Goal: Task Accomplishment & Management: Use online tool/utility

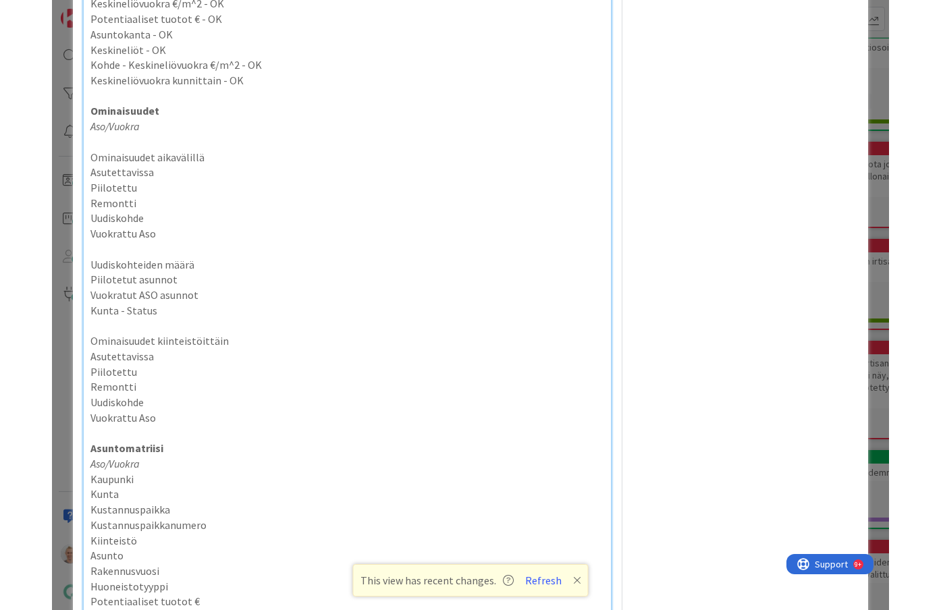
scroll to position [1260, 0]
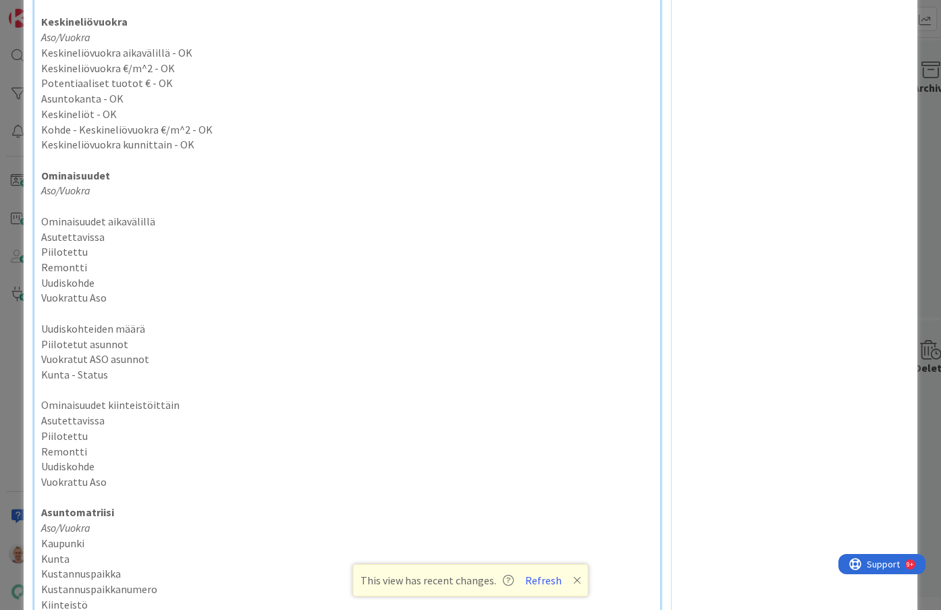
click at [215, 206] on p at bounding box center [347, 206] width 612 height 16
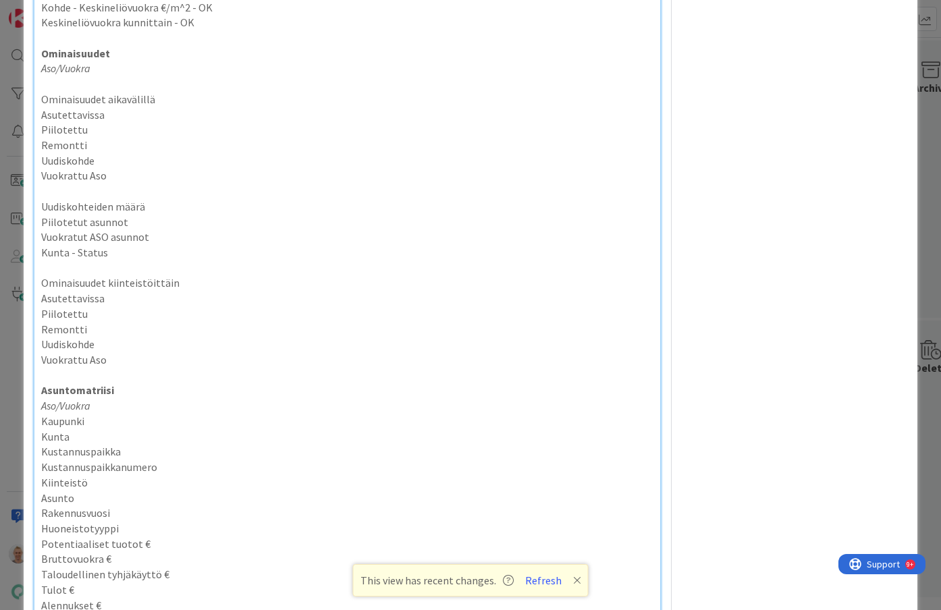
scroll to position [1384, 0]
drag, startPoint x: 188, startPoint y: 22, endPoint x: 166, endPoint y: 28, distance: 22.9
click at [166, 28] on p "Keskineliövuokra kunnittain - OK" at bounding box center [347, 21] width 612 height 16
copy p "- OK"
click at [190, 90] on p "Ominaisuudet aikavälillä" at bounding box center [347, 98] width 612 height 16
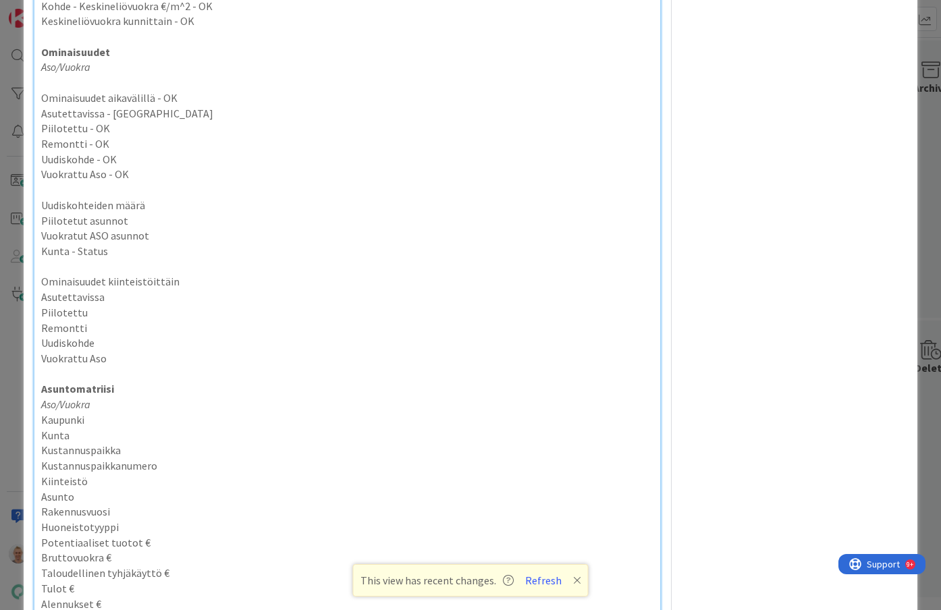
click at [219, 202] on p "Uudiskohteiden määrä" at bounding box center [347, 206] width 612 height 16
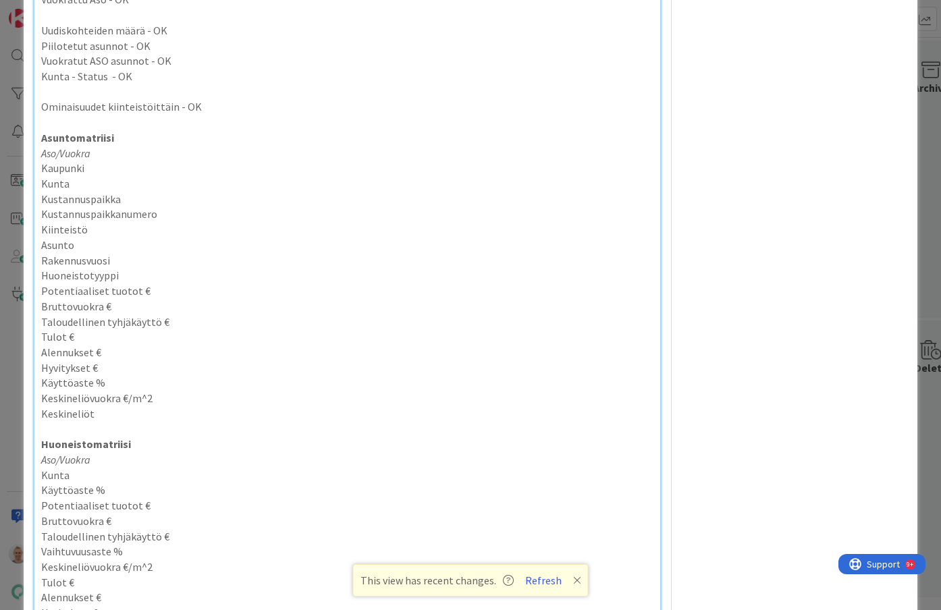
scroll to position [1557, 0]
click at [190, 95] on p at bounding box center [347, 94] width 612 height 16
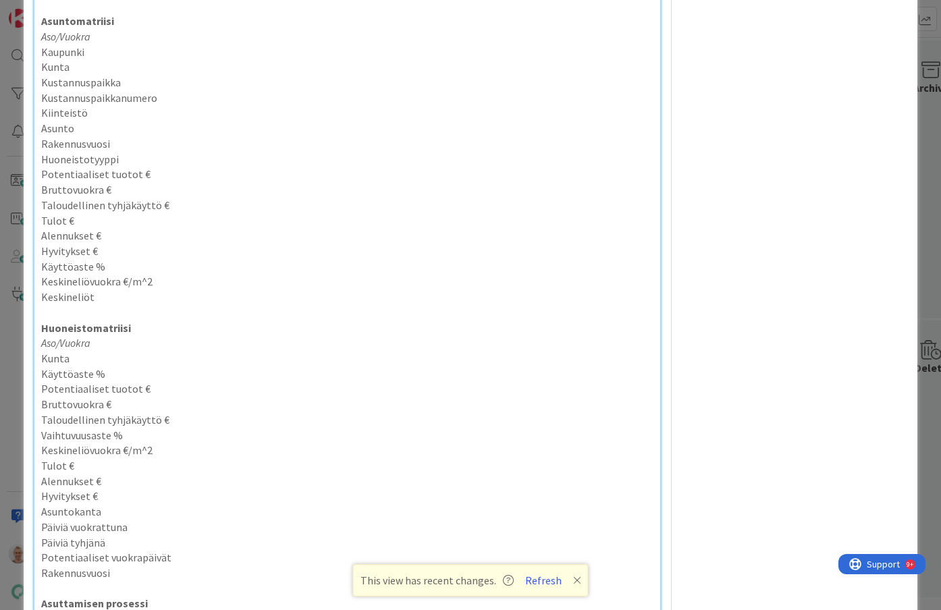
scroll to position [1663, 0]
click at [192, 48] on p "Kaupunki" at bounding box center [347, 49] width 612 height 16
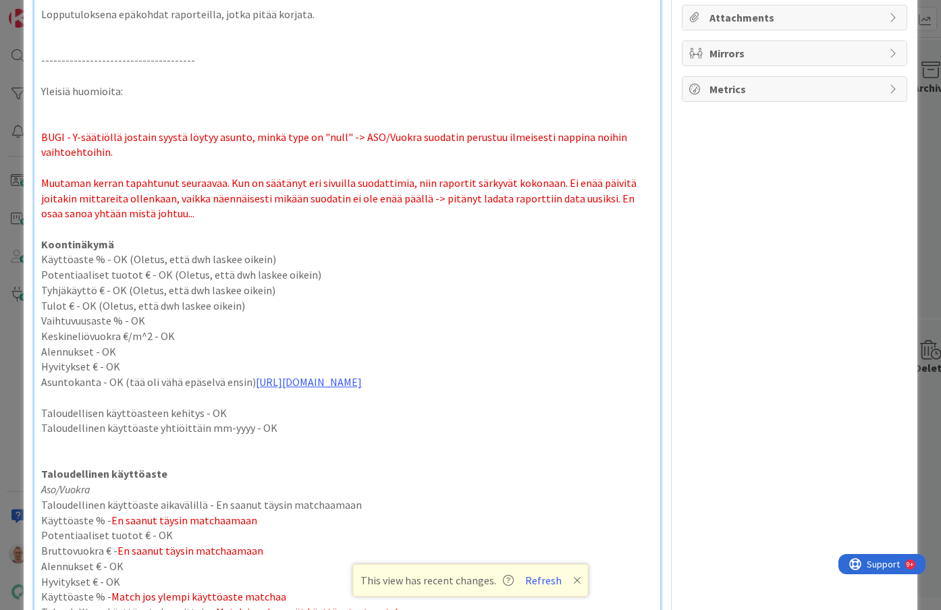
scroll to position [0, 0]
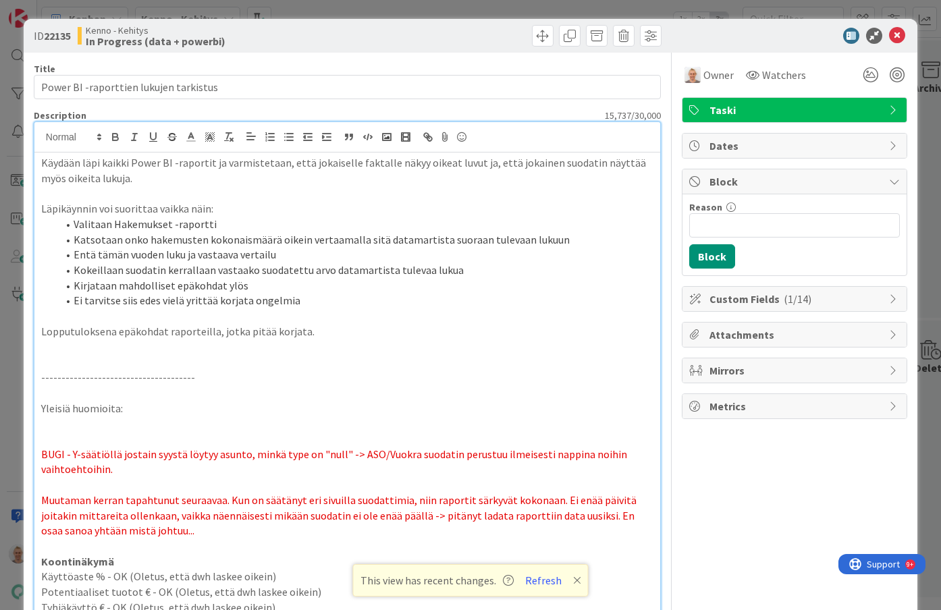
click at [12, 214] on div "ID 22135 Kenno - Kehitys In Progress (data + powerbi) Title 38 / 128 Power BI -…" at bounding box center [470, 305] width 941 height 610
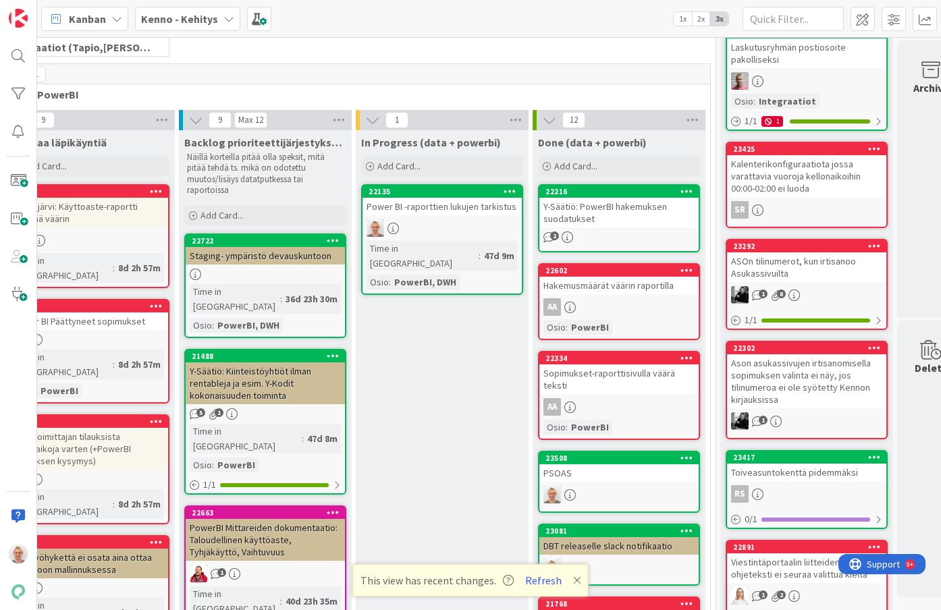
click at [445, 212] on div "Power BI -raporttien lukujen tarkistus" at bounding box center [441, 207] width 159 height 18
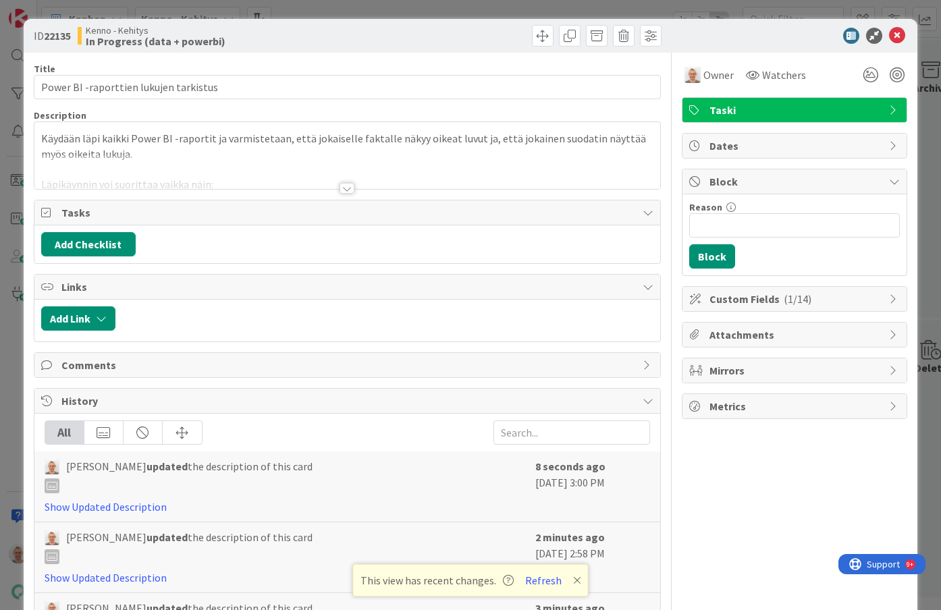
click at [346, 187] on div at bounding box center [346, 188] width 15 height 11
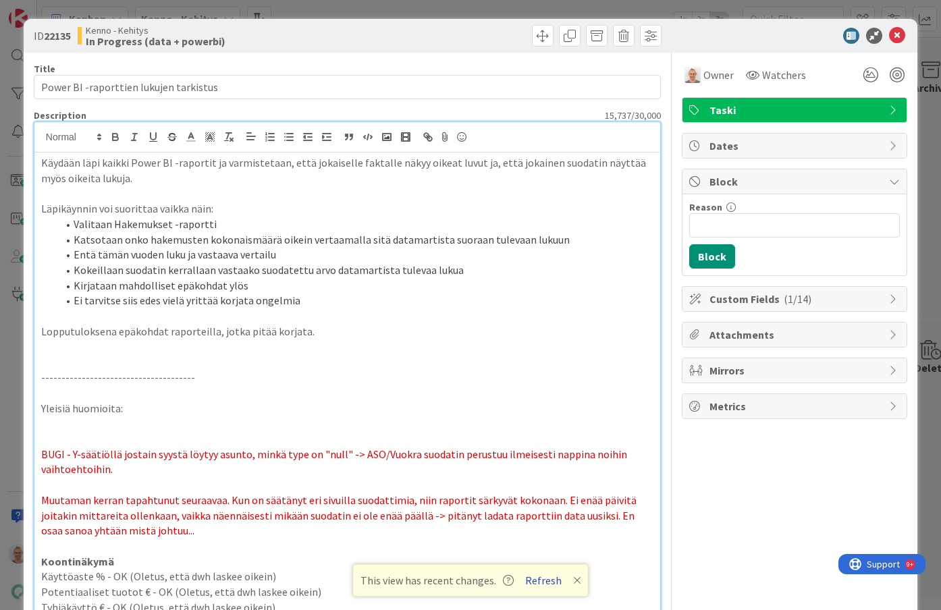
click at [541, 580] on button "Refresh" at bounding box center [543, 581] width 46 height 18
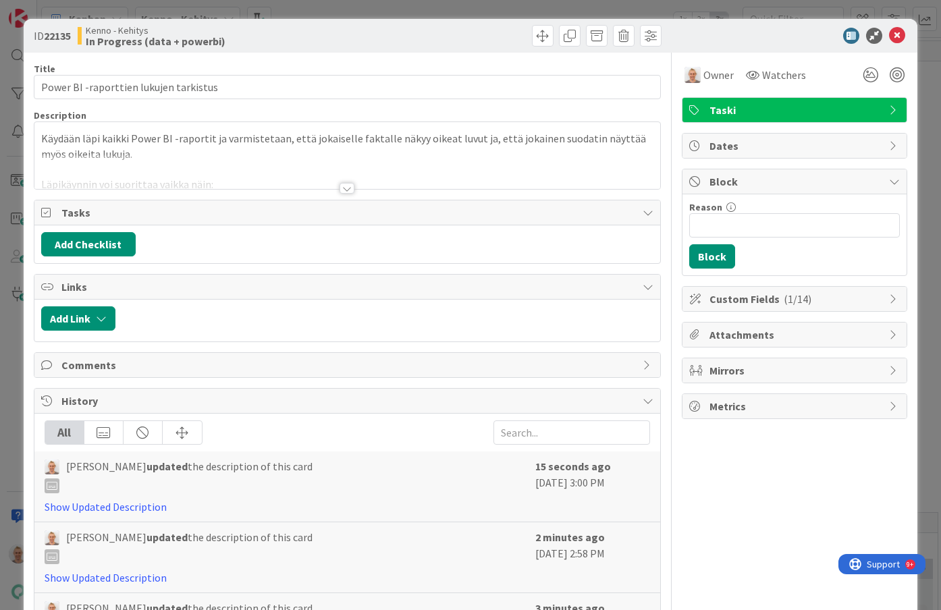
click at [346, 186] on div at bounding box center [346, 188] width 15 height 11
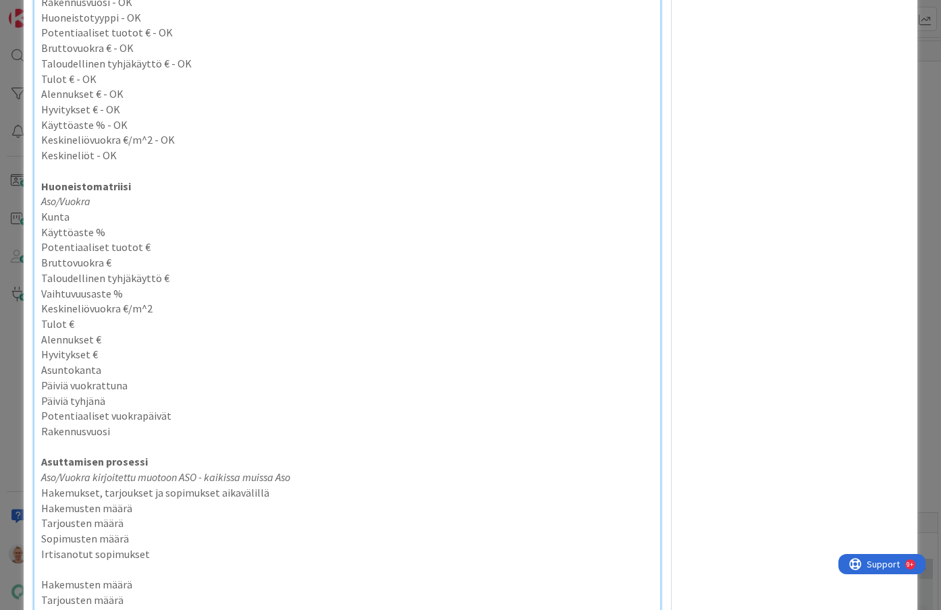
scroll to position [1803, 0]
click at [346, 186] on p "Huoneistomatriisi" at bounding box center [347, 185] width 612 height 16
click at [290, 217] on p "Kunta" at bounding box center [347, 215] width 612 height 16
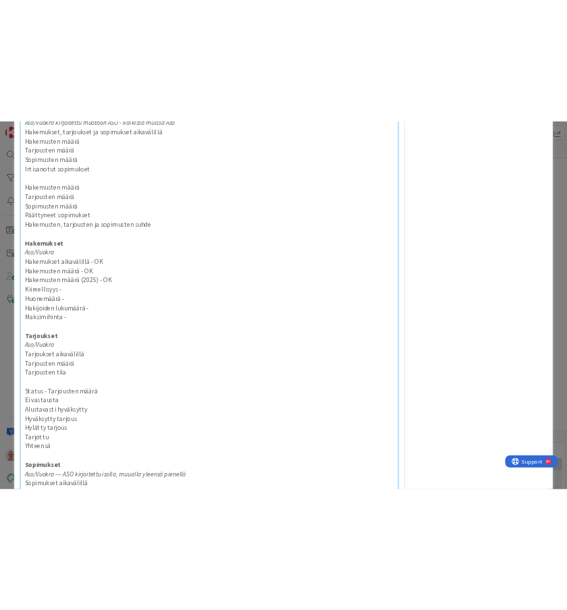
scroll to position [2276, 0]
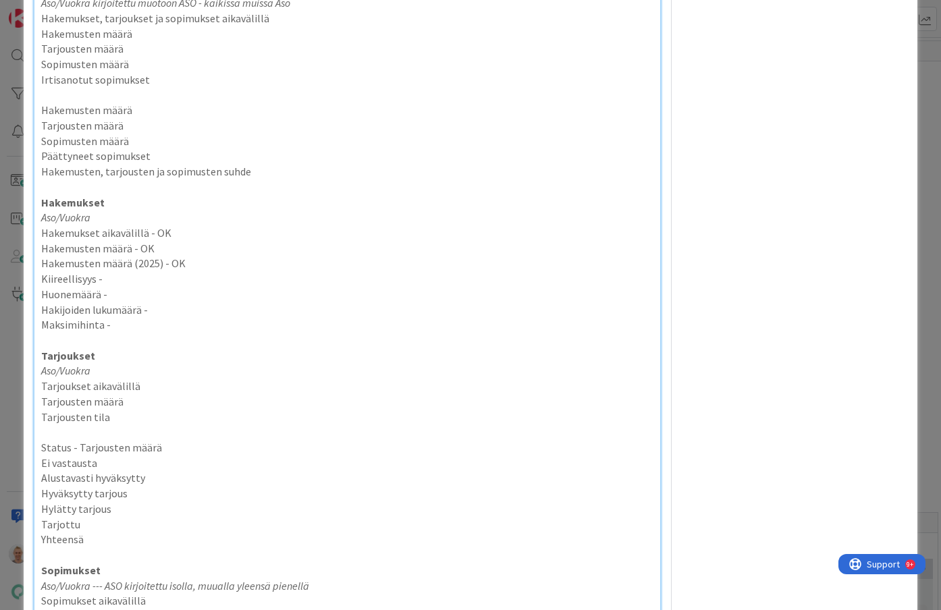
click at [215, 217] on p "Aso/Vuokra" at bounding box center [347, 218] width 612 height 16
click at [186, 237] on p "Hakemukset aikavälillä - OK" at bounding box center [347, 233] width 612 height 16
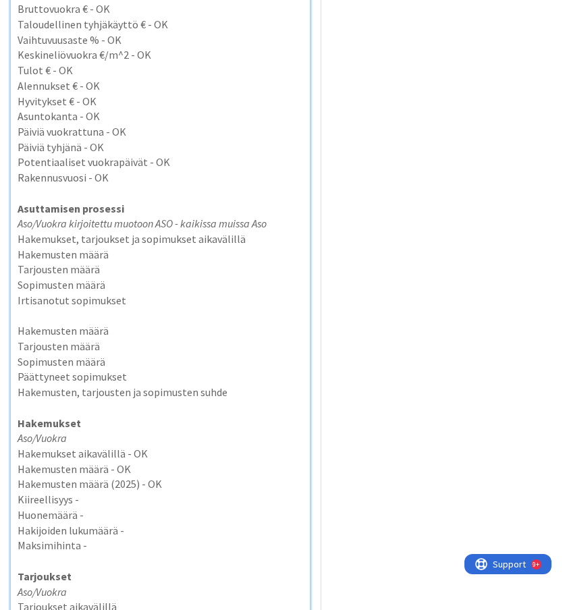
click at [188, 231] on p "Hakemukset, tarjoukset ja sopimukset aikavälillä" at bounding box center [160, 239] width 285 height 16
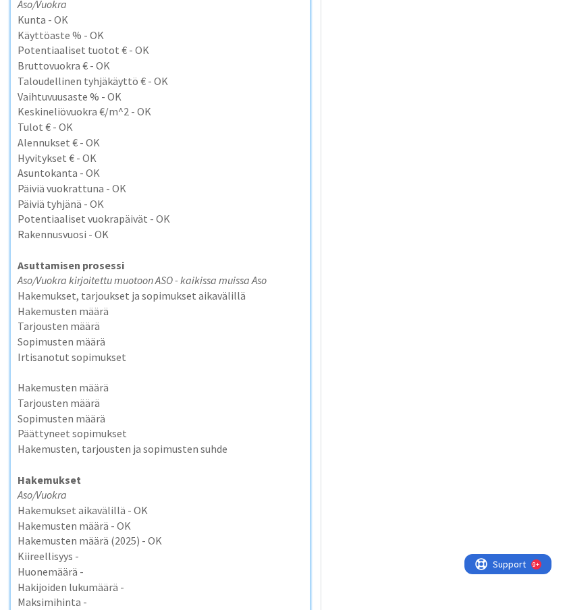
scroll to position [2310, 0]
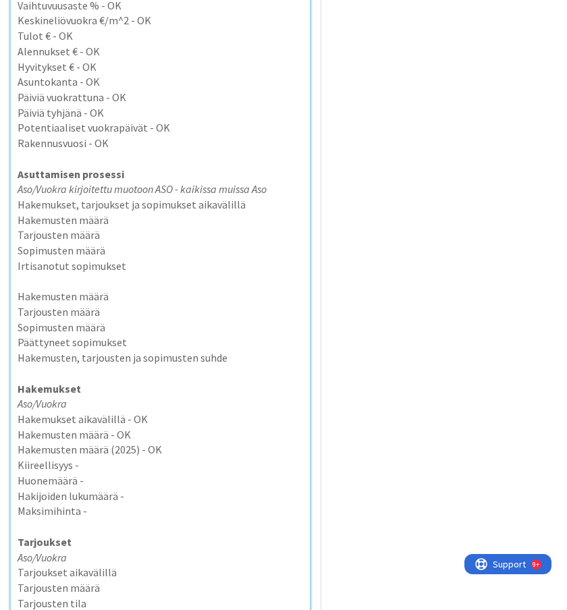
click at [111, 458] on p "Kiireellisyys -" at bounding box center [160, 466] width 285 height 16
click at [105, 473] on p "Huonemäärä -" at bounding box center [160, 481] width 285 height 16
click at [99, 304] on p "Tarjousten määrä" at bounding box center [160, 312] width 285 height 16
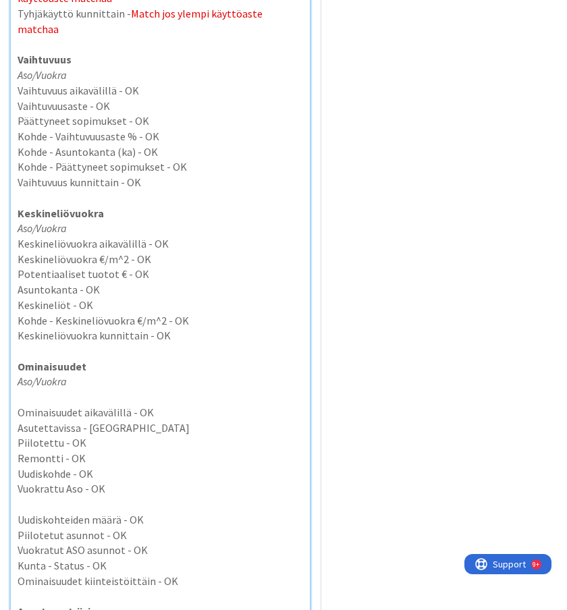
scroll to position [1010, 0]
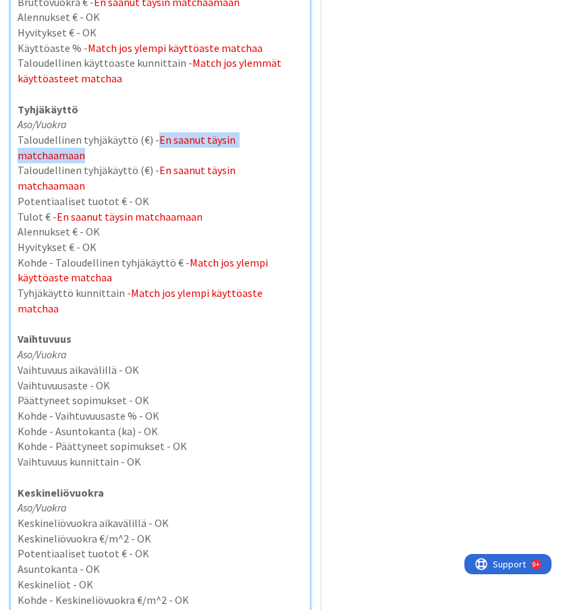
drag, startPoint x: 299, startPoint y: 140, endPoint x: 155, endPoint y: 138, distance: 143.8
click at [155, 138] on p "Taloudellinen tyhjäkäyttö (€) - En saanut täysin matchaamaan" at bounding box center [160, 147] width 285 height 30
copy span "En saanut täysin matchaamaan"
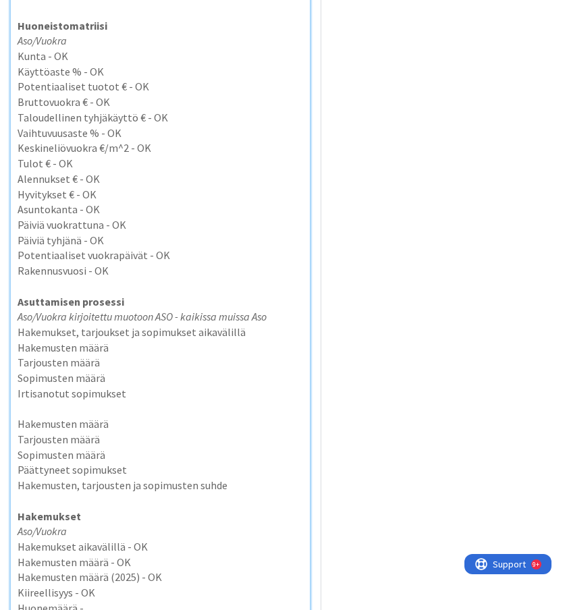
scroll to position [2185, 0]
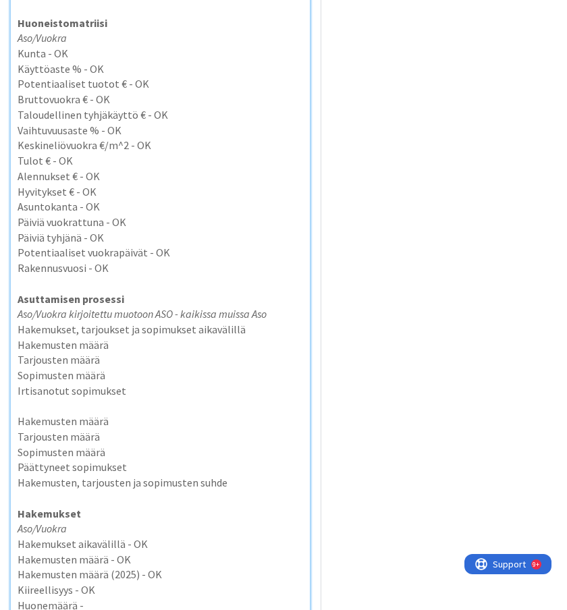
click at [137, 368] on p "Sopimusten määrä" at bounding box center [160, 376] width 285 height 16
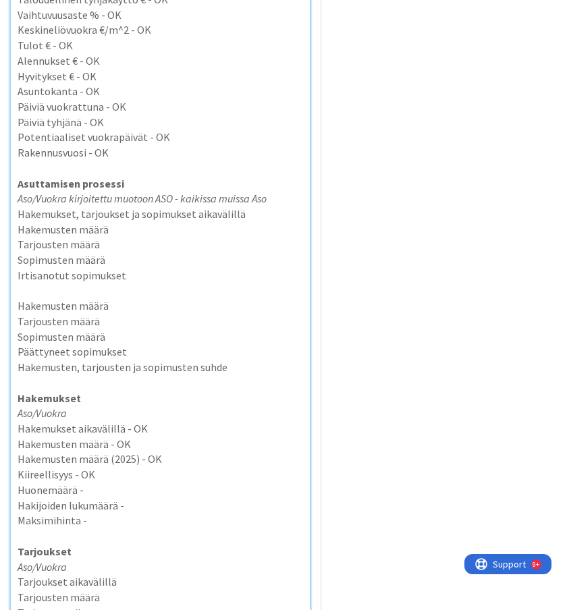
scroll to position [2302, 0]
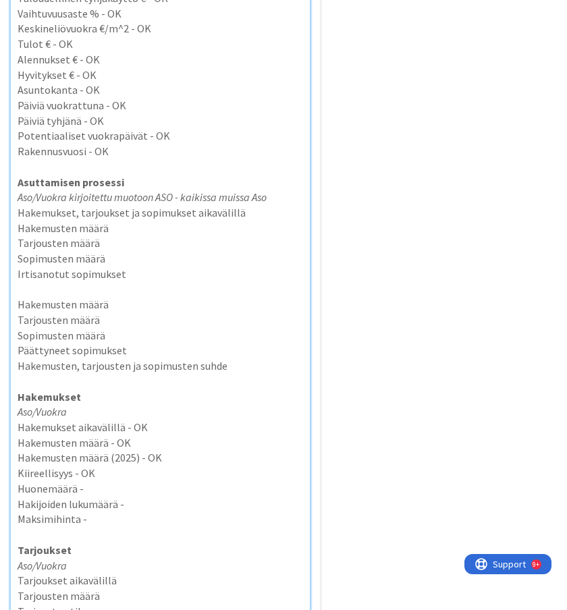
click at [121, 481] on p "Huonemäärä -" at bounding box center [160, 489] width 285 height 16
drag, startPoint x: 226, startPoint y: 442, endPoint x: 90, endPoint y: 439, distance: 135.7
click at [90, 481] on p "Huonemäärä - En saanut täysin matchaamaan" at bounding box center [160, 489] width 285 height 16
click at [145, 497] on p "Hakijoiden lukumäärä -" at bounding box center [160, 505] width 285 height 16
click at [117, 512] on p "Maksimihinta -" at bounding box center [160, 520] width 285 height 16
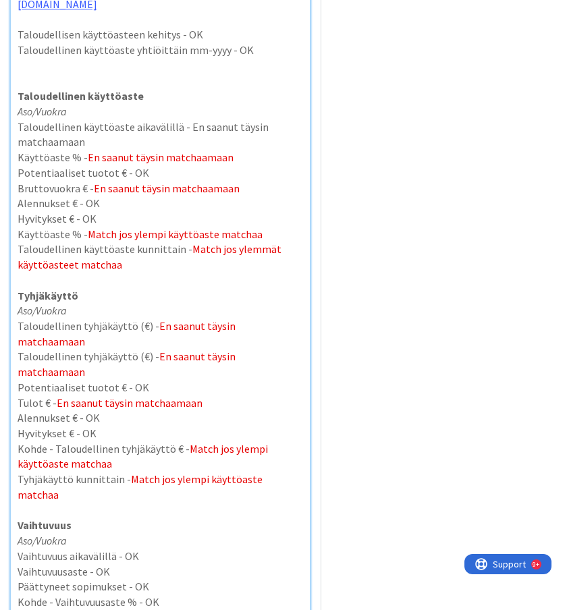
scroll to position [0, 0]
